Goal: Navigation & Orientation: Go to known website

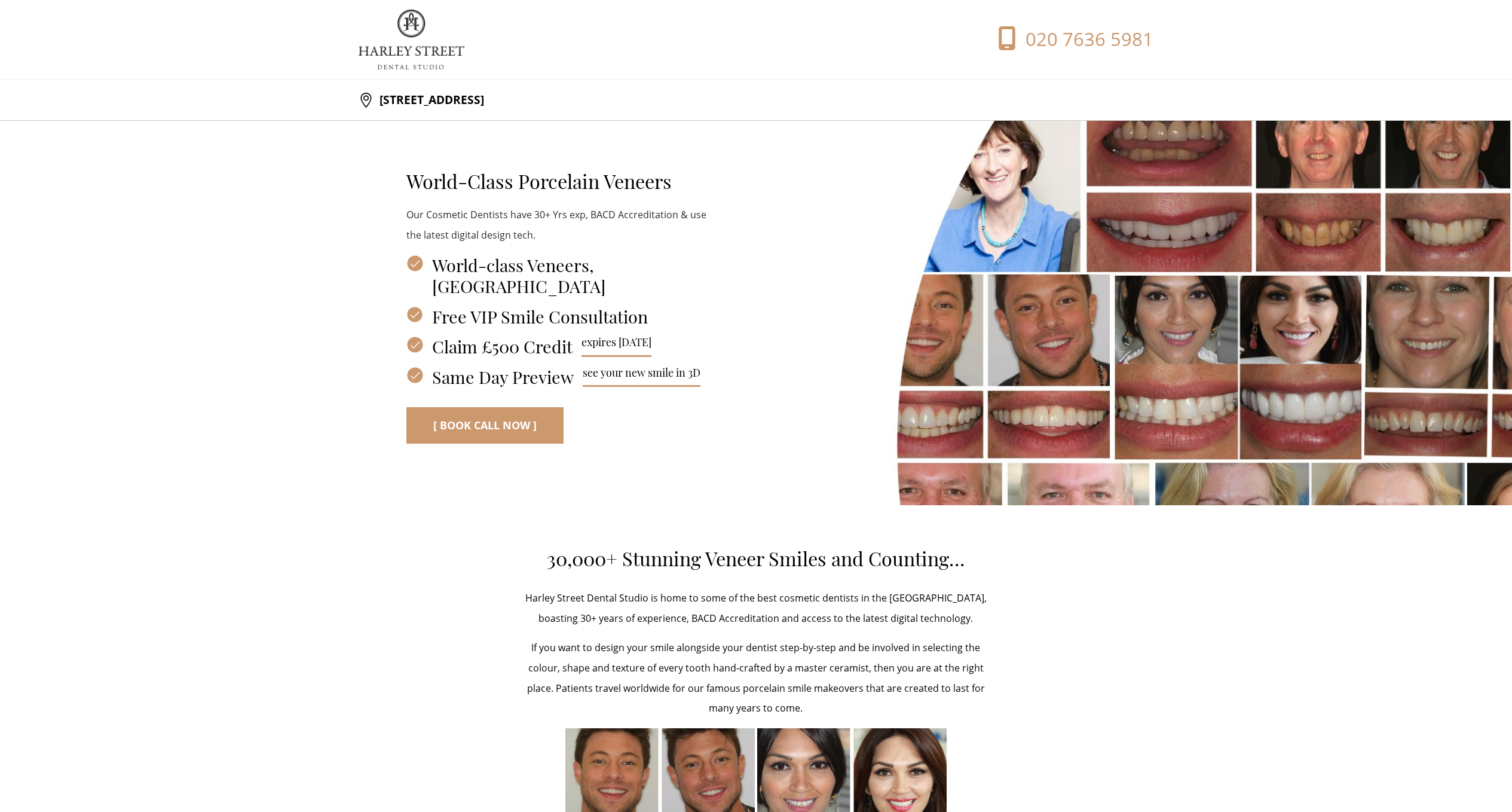
click at [417, 34] on img at bounding box center [411, 40] width 105 height 60
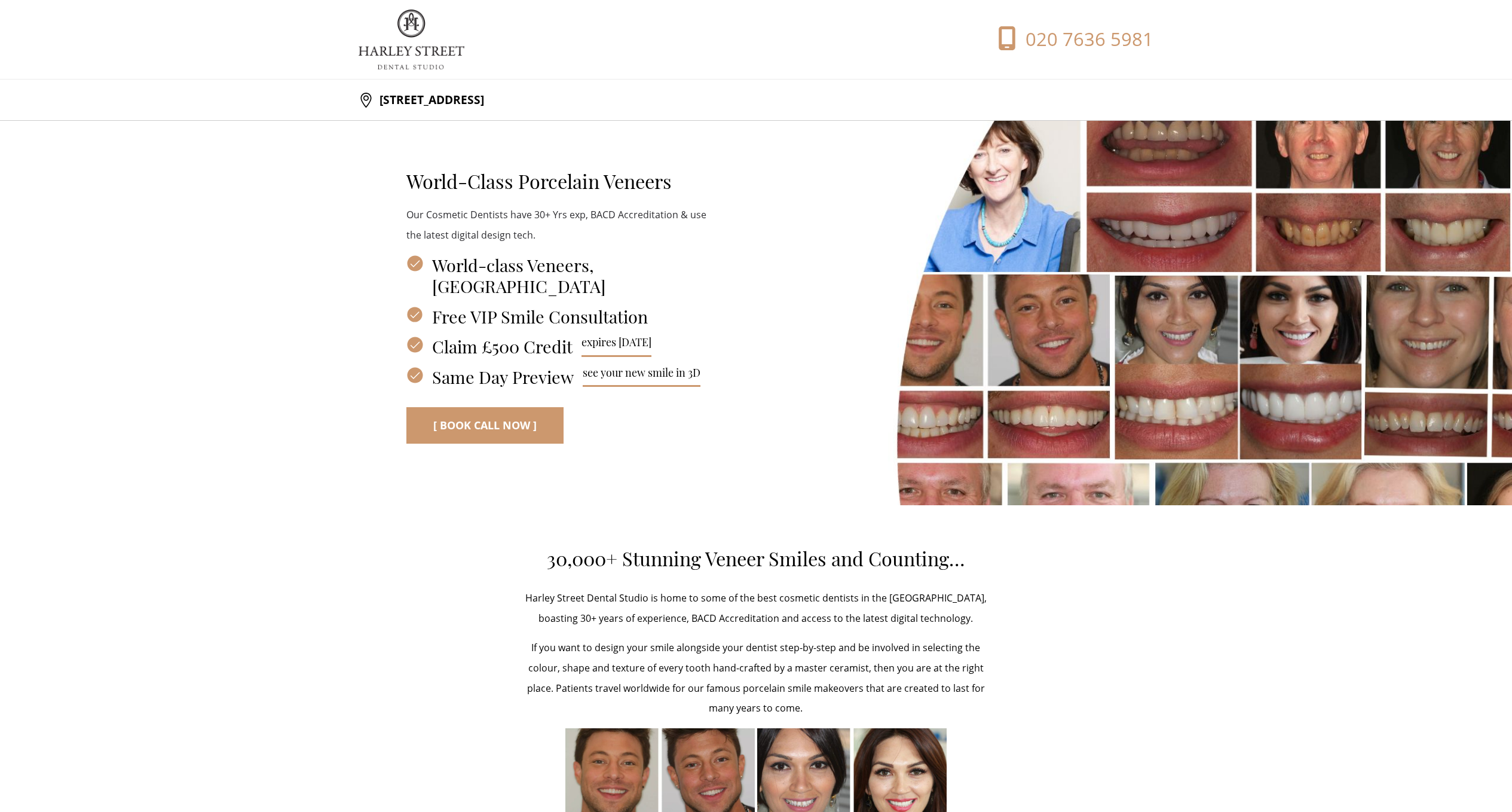
click at [418, 34] on img at bounding box center [411, 40] width 105 height 60
click at [812, 41] on div "020 7636 5981" at bounding box center [954, 39] width 397 height 26
